Goal: Complete application form

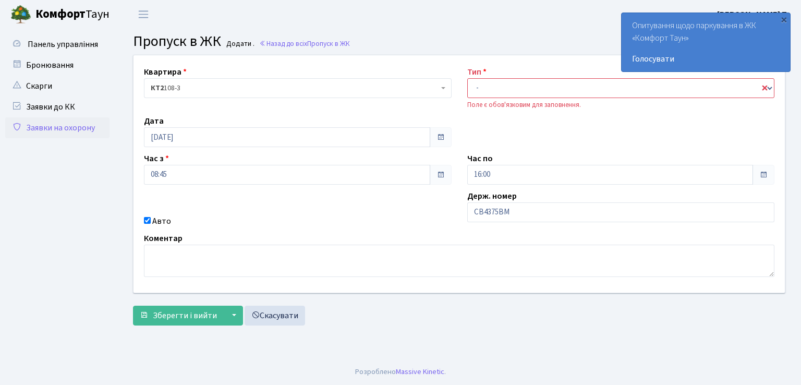
click at [628, 76] on div "Тип - Доставка Таксі Гості Сервіс Поле є обов'язковим для заповнення." at bounding box center [620, 88] width 323 height 44
click at [764, 89] on select "- Доставка Таксі Гості Сервіс" at bounding box center [620, 88] width 307 height 20
select select "1"
click at [467, 78] on select "- Доставка Таксі Гості Сервіс" at bounding box center [620, 88] width 307 height 20
click at [156, 312] on span "Зберегти і вийти" at bounding box center [185, 315] width 64 height 11
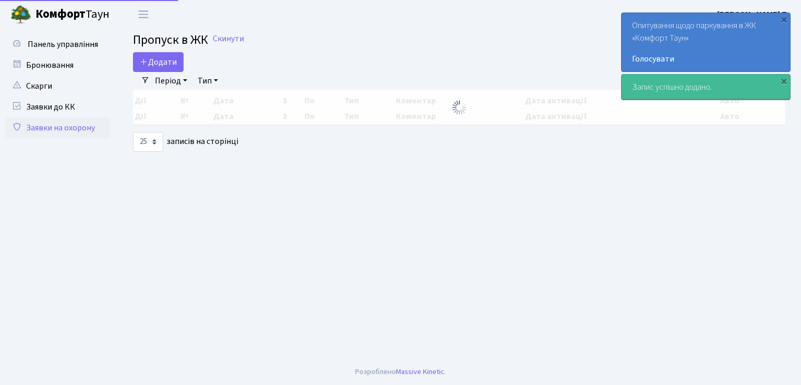
select select "25"
